Goal: Task Accomplishment & Management: Manage account settings

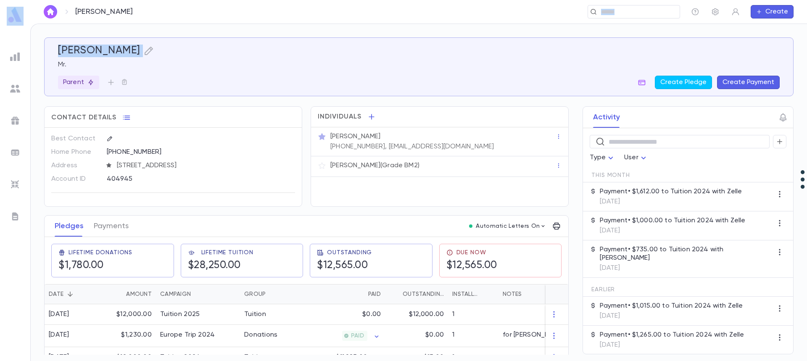
click at [745, 80] on button "Create Payment" at bounding box center [748, 82] width 63 height 13
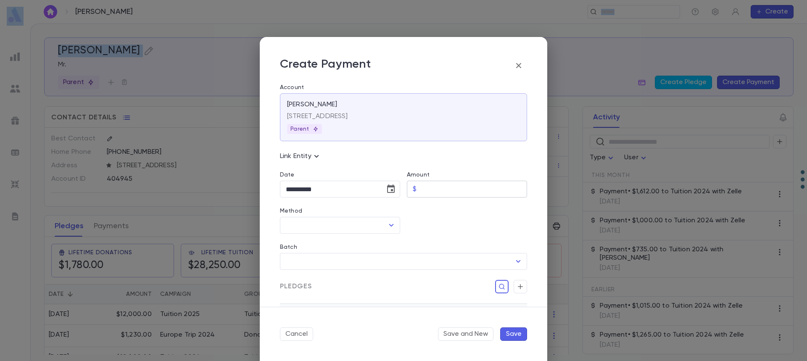
click at [480, 190] on input "Amount" at bounding box center [473, 189] width 107 height 16
type input "*****"
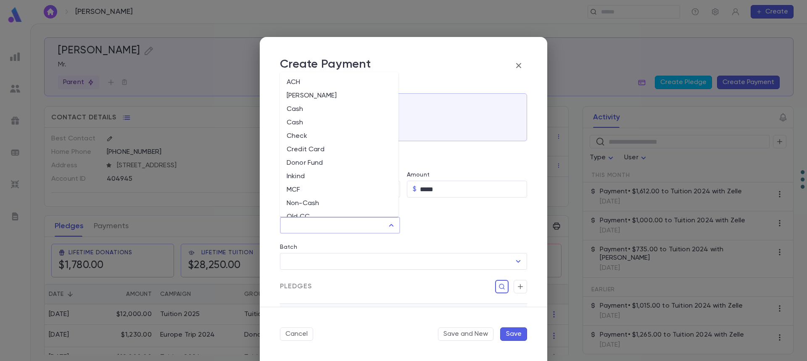
click at [342, 229] on input "Method" at bounding box center [334, 225] width 100 height 16
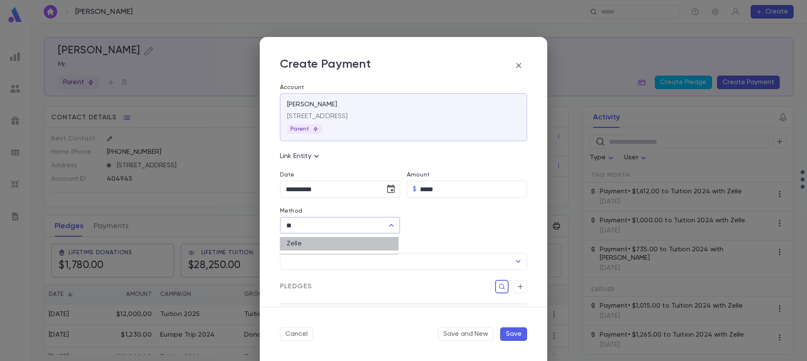
click at [333, 244] on li "Zelle" at bounding box center [339, 243] width 118 height 13
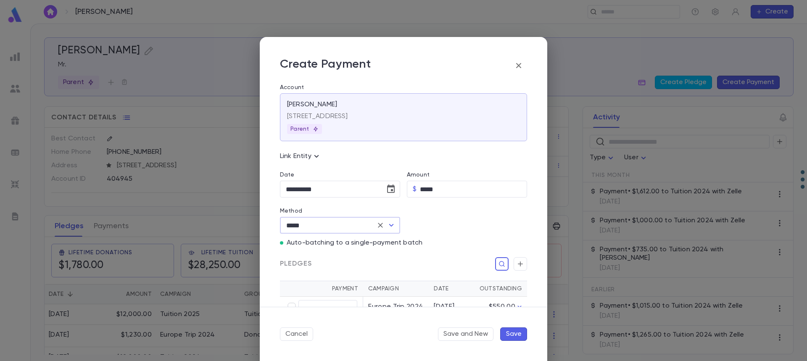
scroll to position [42, 0]
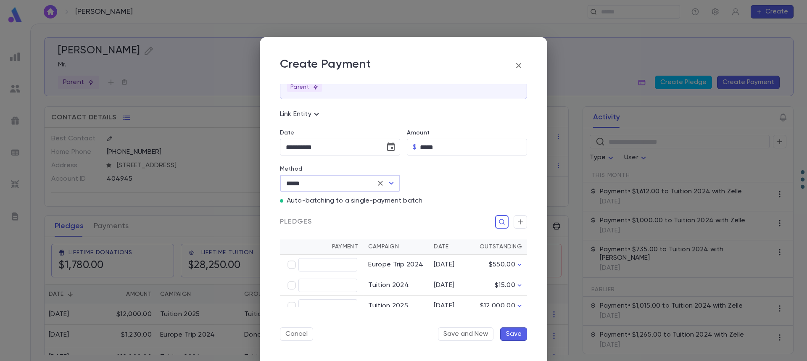
type input "*****"
click at [512, 333] on button "Save" at bounding box center [513, 333] width 27 height 13
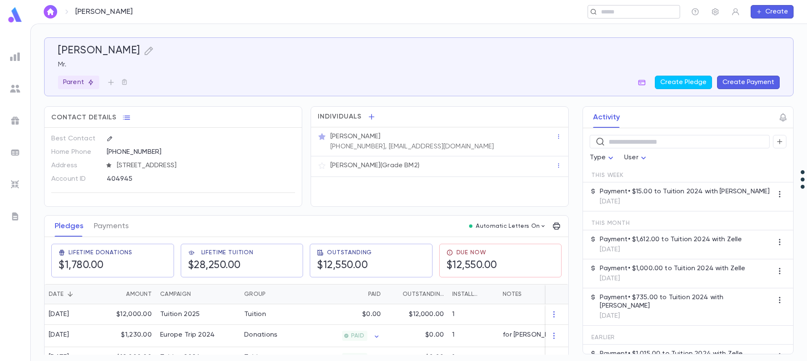
click at [621, 11] on input "text" at bounding box center [630, 12] width 65 height 8
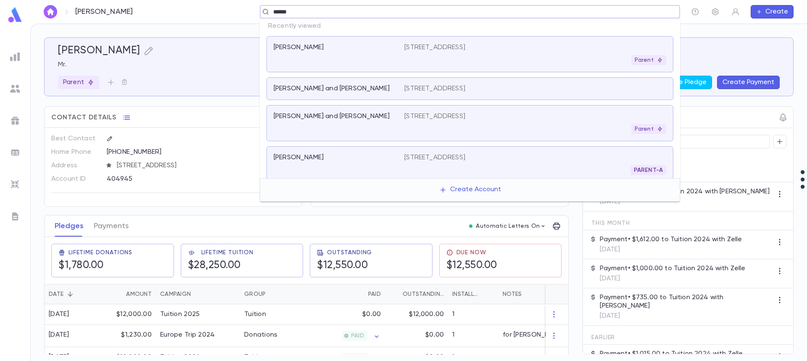
type input "*******"
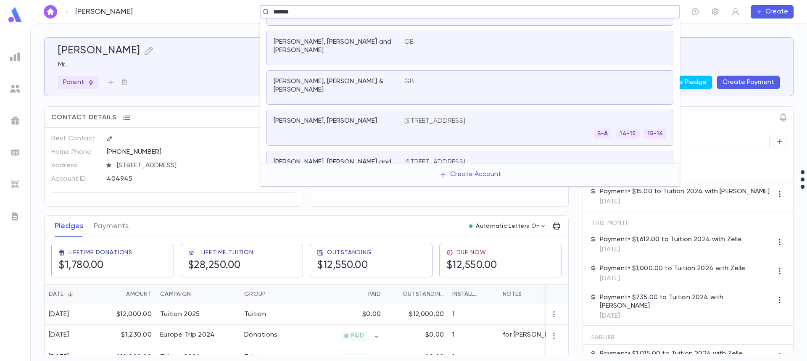
scroll to position [259, 0]
click at [427, 157] on p "[STREET_ADDRESS]" at bounding box center [434, 161] width 61 height 8
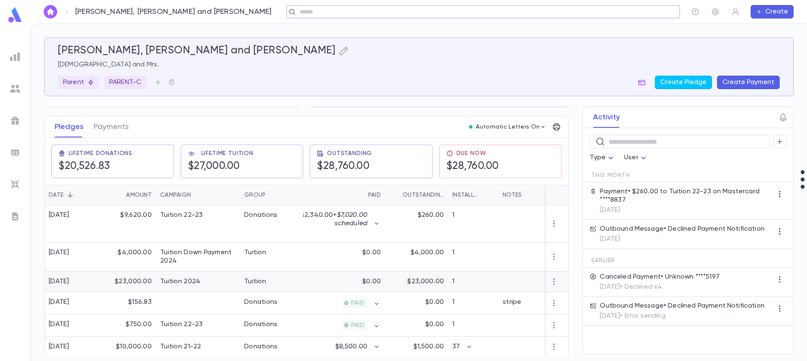
scroll to position [105, 0]
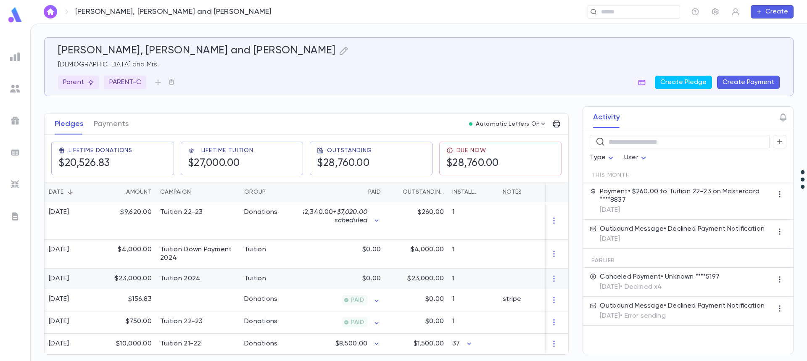
click at [266, 273] on div "Tuition" at bounding box center [271, 278] width 63 height 21
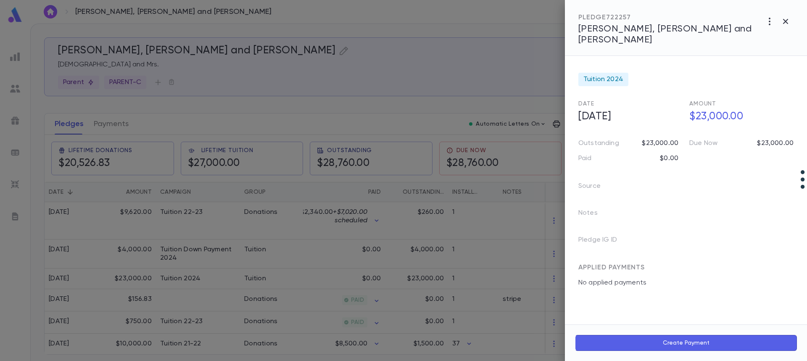
click at [110, 122] on div at bounding box center [403, 180] width 807 height 361
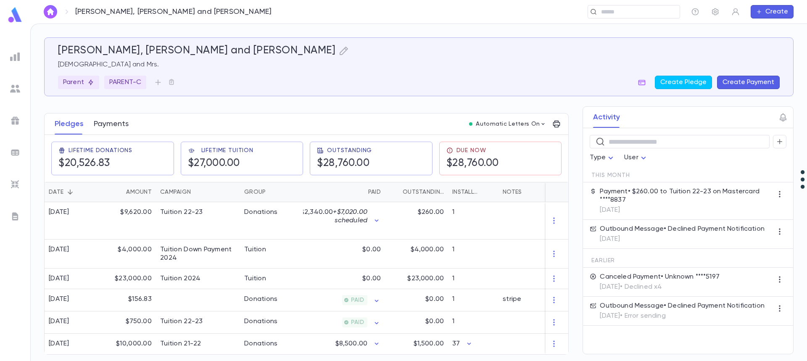
click at [108, 123] on button "Payments" at bounding box center [111, 123] width 35 height 21
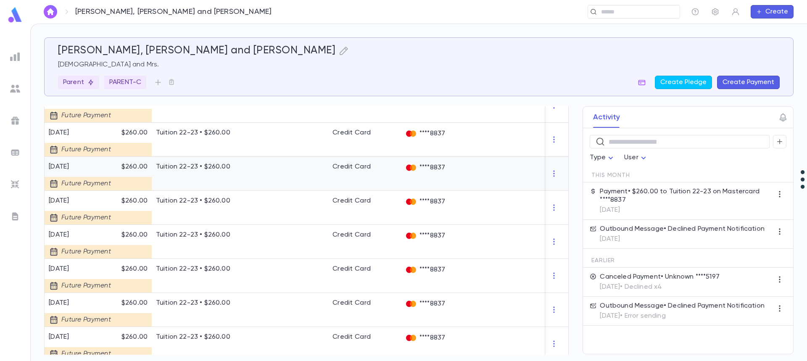
scroll to position [825, 0]
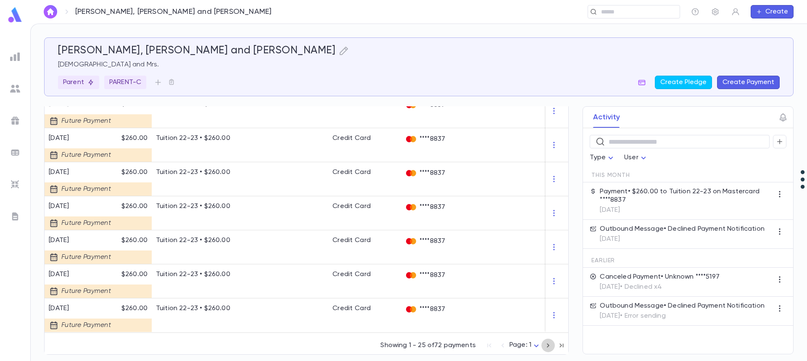
click at [545, 346] on icon "button" at bounding box center [547, 345] width 9 height 10
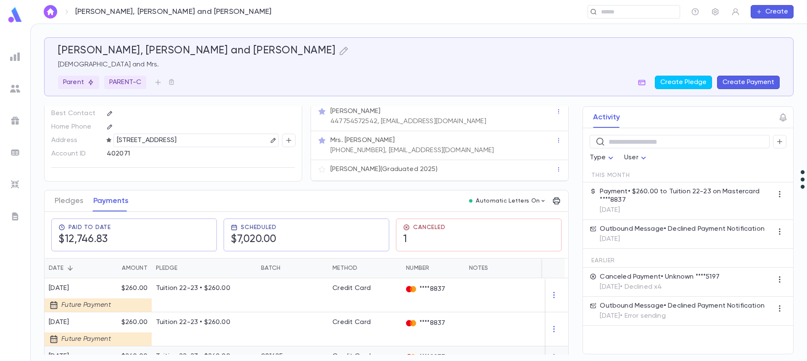
scroll to position [5, 0]
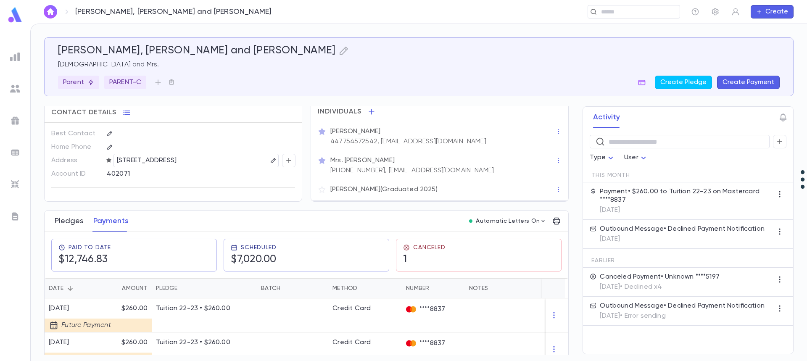
click at [66, 223] on button "Pledges" at bounding box center [69, 221] width 29 height 21
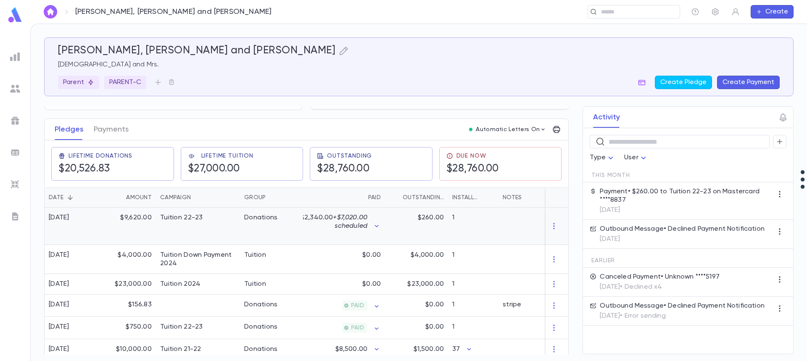
scroll to position [105, 0]
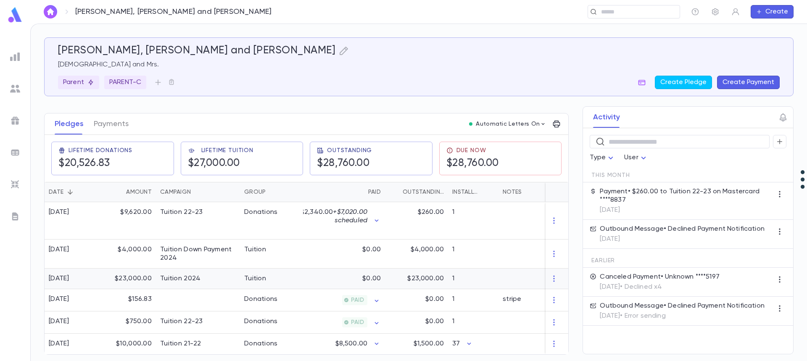
click at [318, 276] on div "$0.00" at bounding box center [344, 278] width 82 height 21
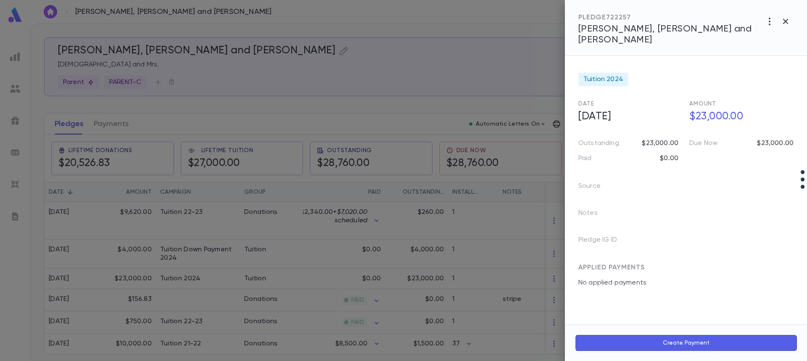
click at [548, 275] on div at bounding box center [403, 180] width 807 height 361
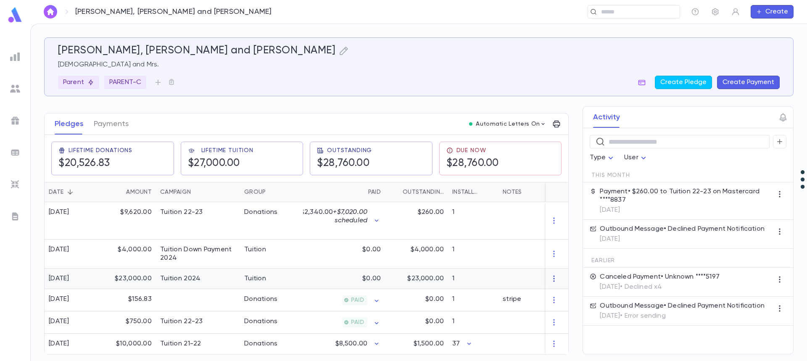
click at [550, 275] on icon "button" at bounding box center [554, 278] width 8 height 8
click at [561, 289] on li "Delete" at bounding box center [565, 288] width 35 height 13
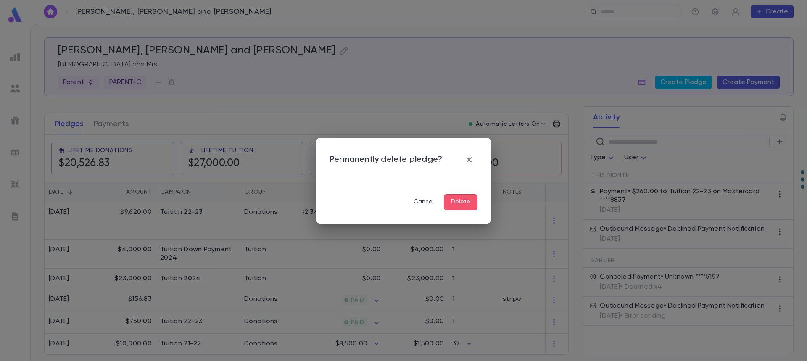
click at [466, 201] on button "Delete" at bounding box center [461, 202] width 34 height 16
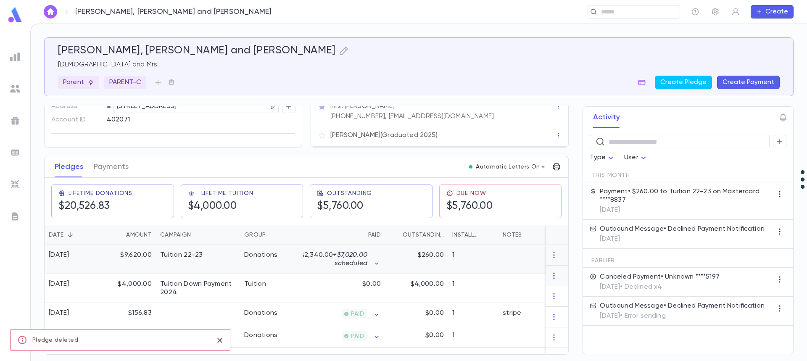
scroll to position [85, 0]
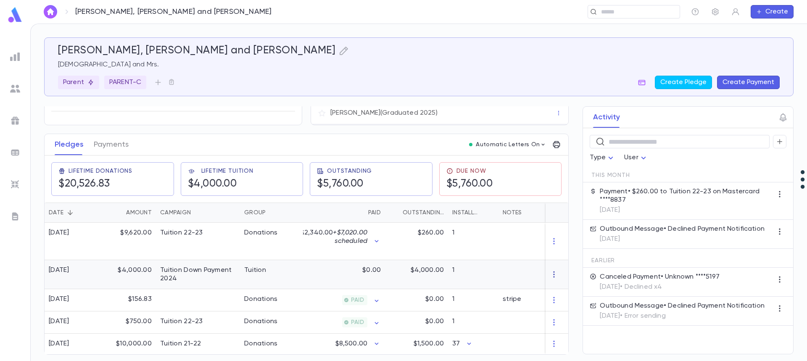
click at [553, 271] on icon "button" at bounding box center [553, 274] width 1 height 6
click at [564, 288] on li "Delete" at bounding box center [565, 284] width 35 height 13
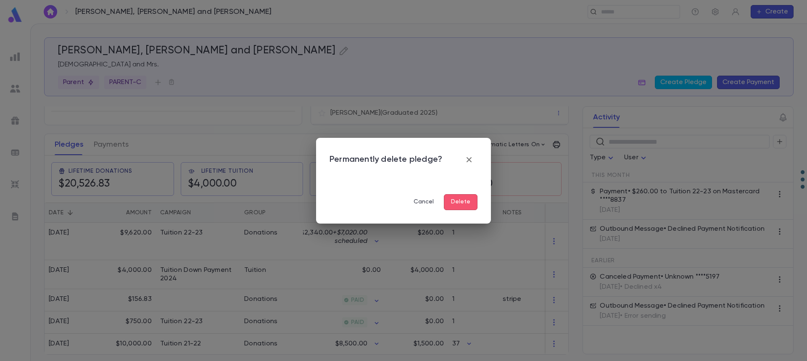
click at [462, 203] on button "Delete" at bounding box center [461, 202] width 34 height 16
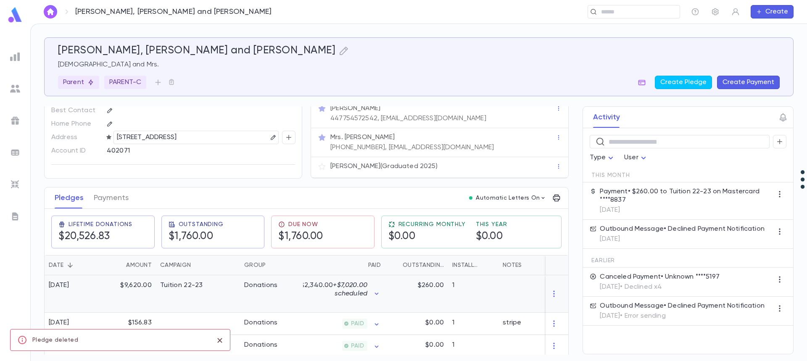
scroll to position [0, 0]
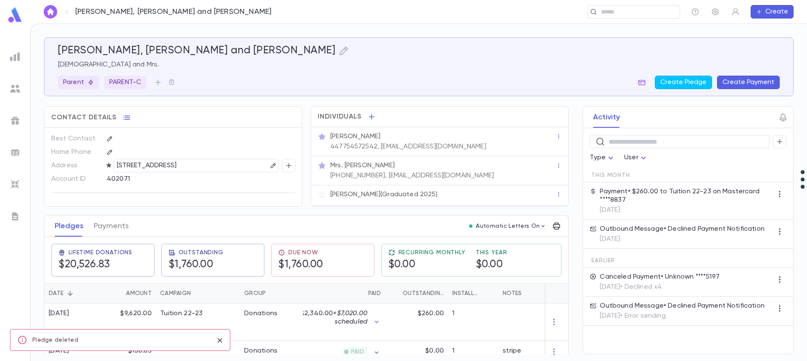
click at [221, 339] on icon "close" at bounding box center [219, 340] width 5 height 5
click at [363, 147] on p "447754572542, [EMAIL_ADDRESS][DOMAIN_NAME]" at bounding box center [408, 146] width 156 height 8
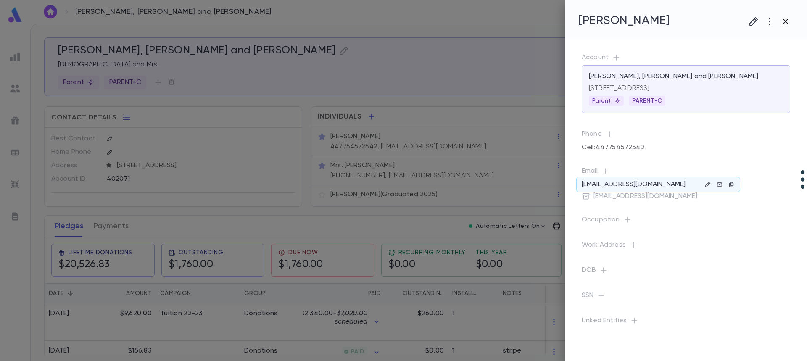
click at [785, 22] on icon "button" at bounding box center [785, 21] width 5 height 5
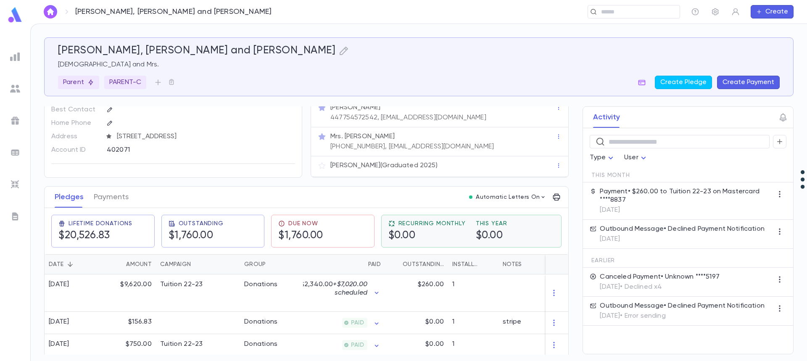
scroll to position [55, 0]
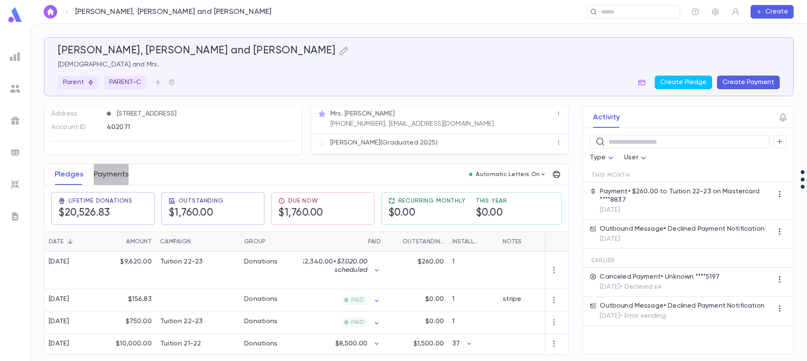
click at [108, 174] on button "Payments" at bounding box center [111, 174] width 35 height 21
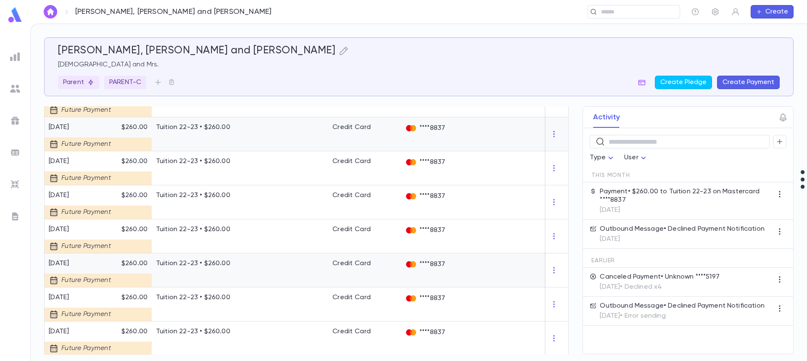
scroll to position [825, 0]
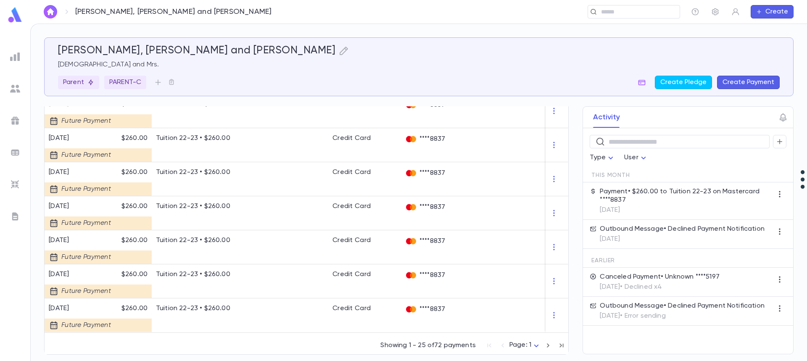
click at [544, 345] on icon "button" at bounding box center [547, 345] width 9 height 10
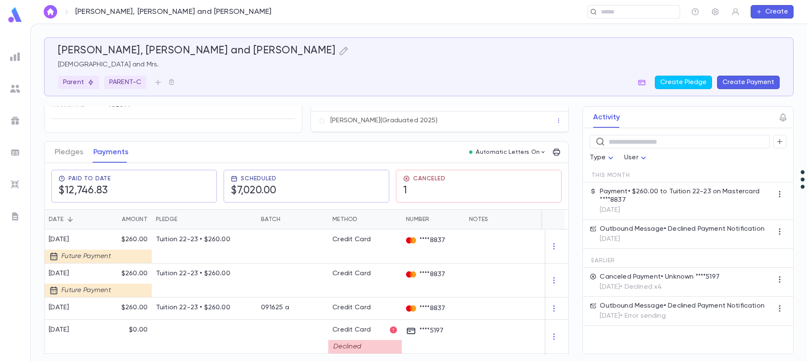
scroll to position [168, 0]
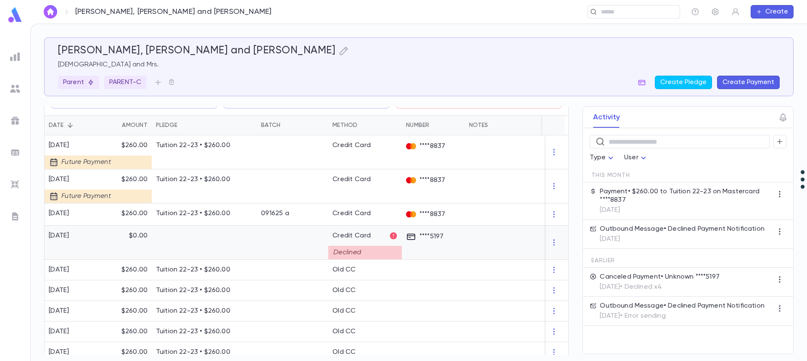
click at [213, 243] on div at bounding box center [204, 243] width 105 height 34
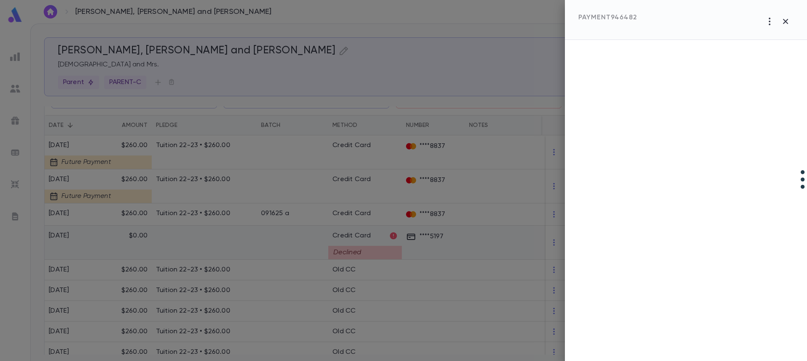
click at [213, 243] on div at bounding box center [403, 180] width 807 height 361
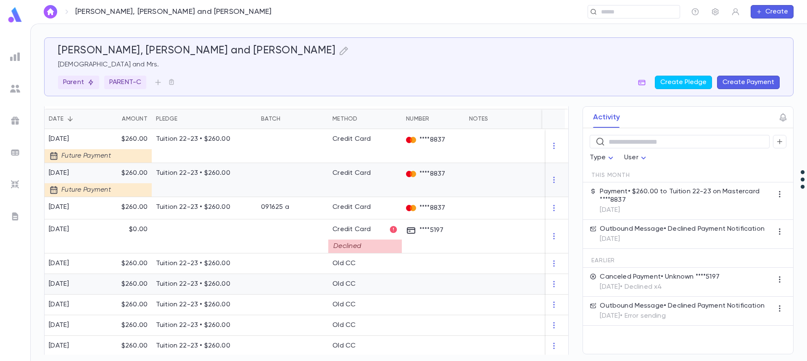
scroll to position [210, 0]
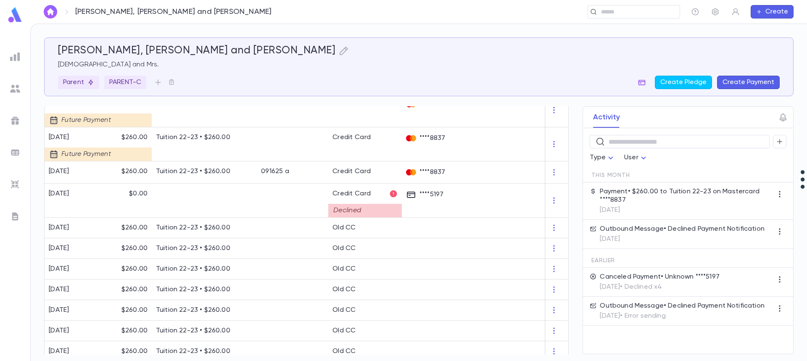
click at [645, 81] on icon "button" at bounding box center [641, 82] width 8 height 8
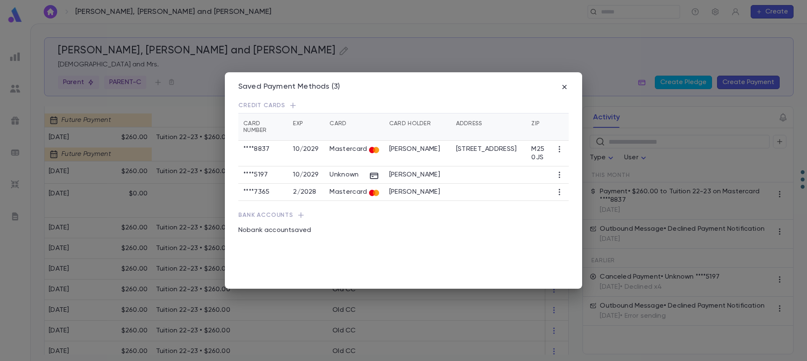
click at [182, 195] on div "Saved Payment Methods (3) Credit Cards Card Number Exp Card Card Holder Address…" at bounding box center [403, 180] width 807 height 361
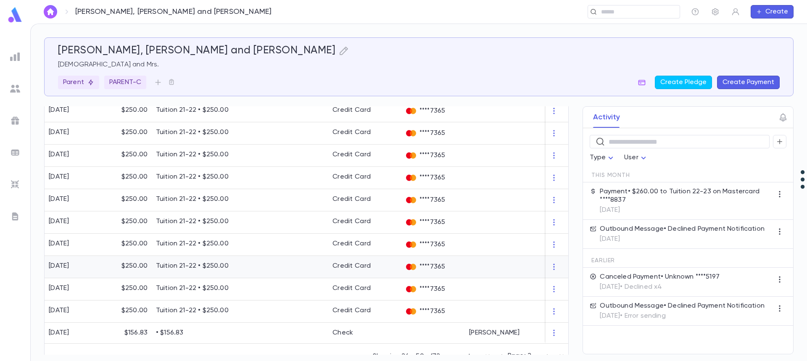
scroll to position [551, 0]
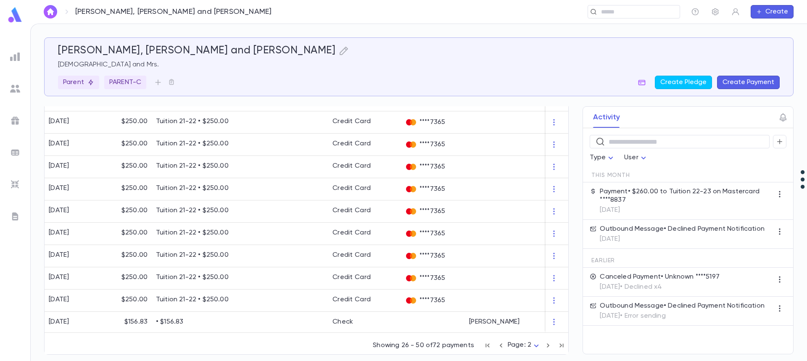
click at [500, 347] on icon "button" at bounding box center [501, 345] width 3 height 4
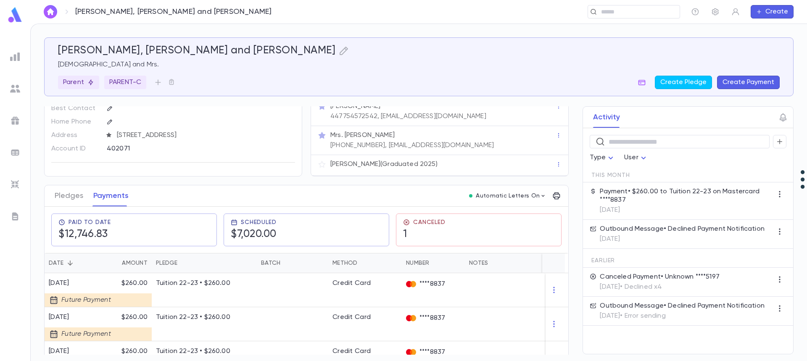
scroll to position [27, 0]
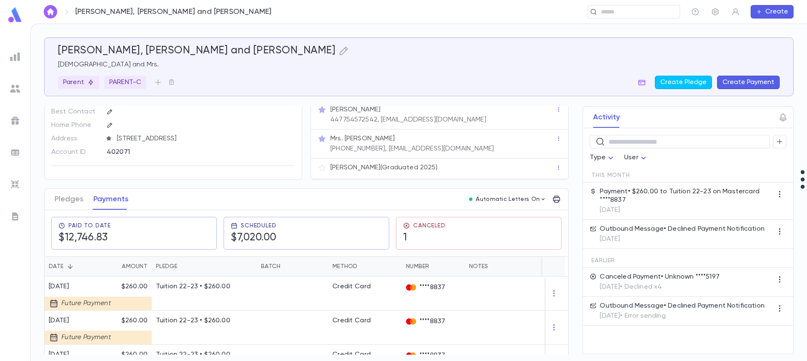
click at [53, 197] on div "Pledges Payments" at bounding box center [92, 199] width 84 height 21
click at [64, 202] on button "Pledges" at bounding box center [69, 199] width 29 height 21
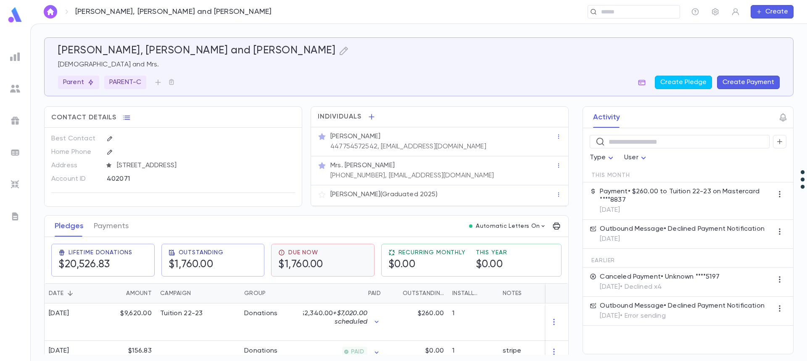
scroll to position [55, 0]
